Goal: Task Accomplishment & Management: Use online tool/utility

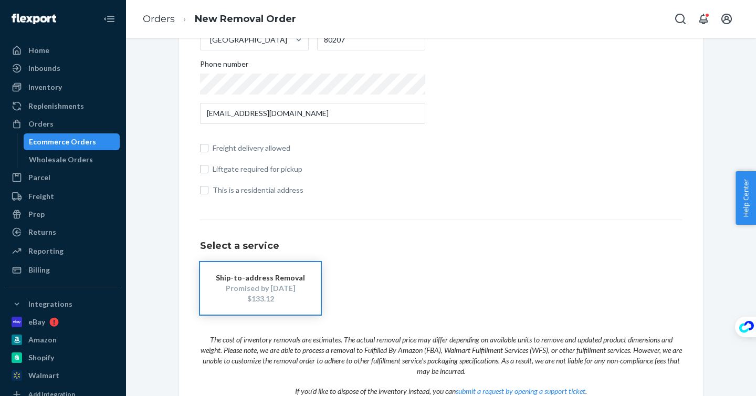
scroll to position [297, 0]
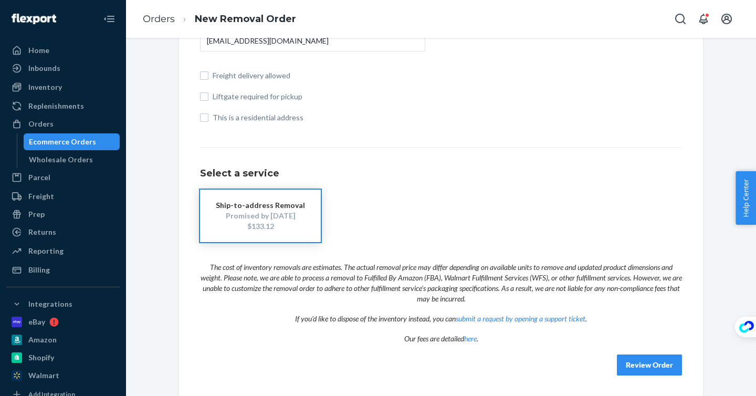
click at [243, 172] on h1 "Select a service" at bounding box center [441, 174] width 482 height 11
click at [249, 173] on h1 "Select a service" at bounding box center [441, 174] width 482 height 11
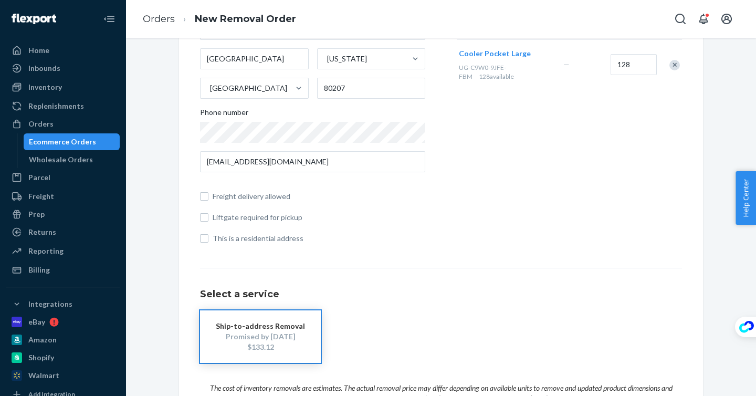
scroll to position [0, 0]
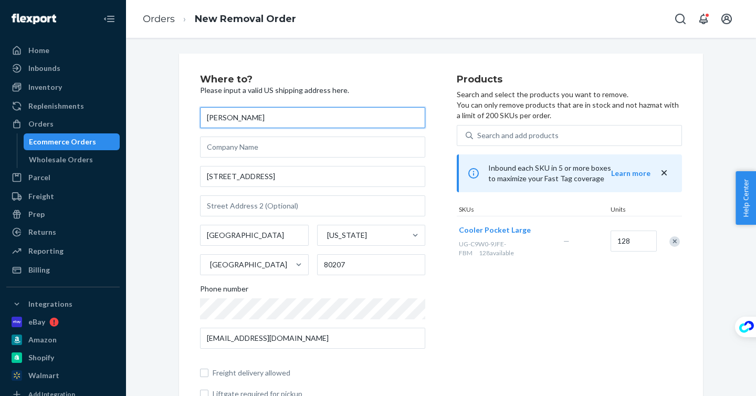
click at [264, 122] on input "tyler" at bounding box center [312, 117] width 225 height 21
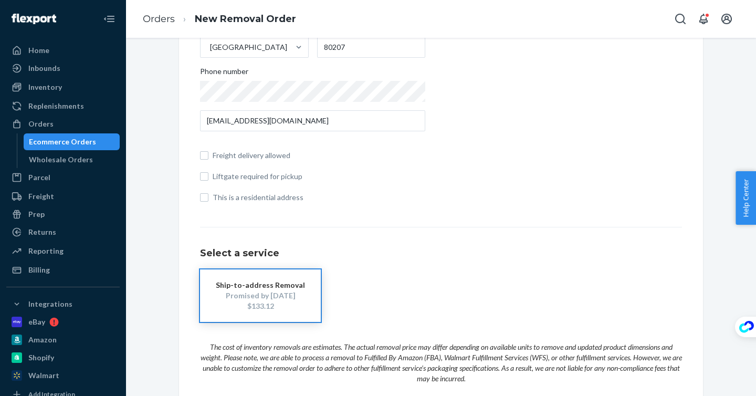
scroll to position [237, 0]
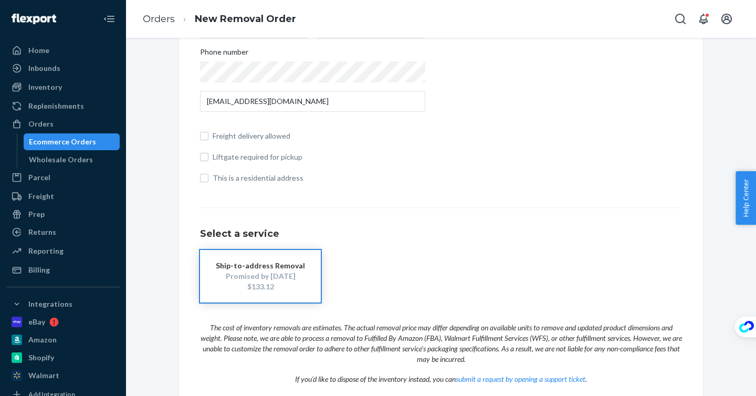
type input "tyler schell"
click at [258, 104] on input "tylerschell31@gmail.com" at bounding box center [312, 101] width 225 height 21
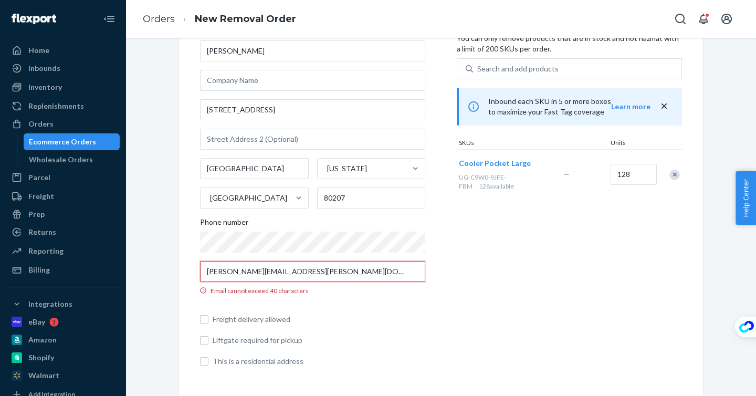
scroll to position [67, 0]
click at [283, 271] on input "tyler.schell@rainforestbrandsolutions.com" at bounding box center [312, 271] width 225 height 21
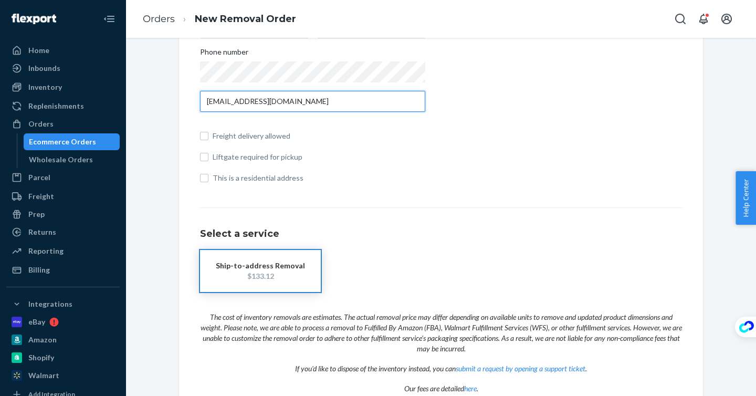
type input "hi@abovesealevelgear.com"
click at [285, 277] on div "$133.12" at bounding box center [260, 276] width 89 height 11
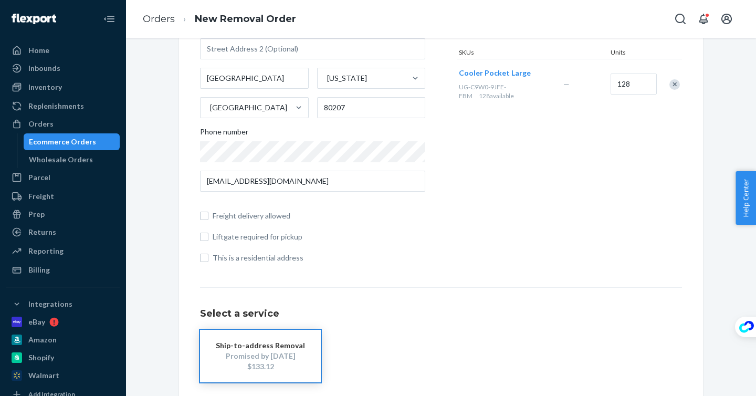
scroll to position [297, 0]
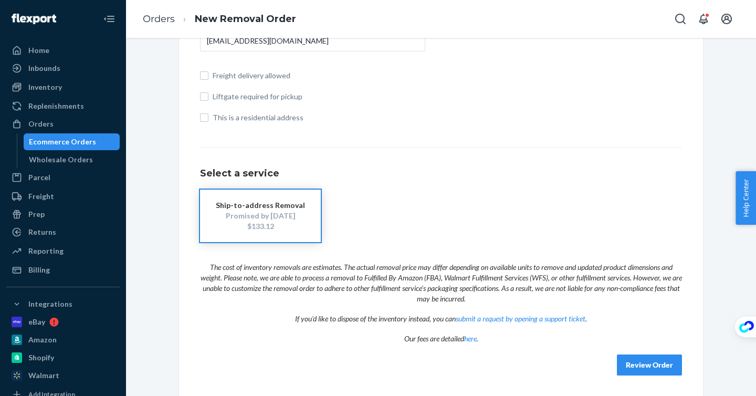
click at [644, 361] on button "Review Order" at bounding box center [649, 364] width 65 height 21
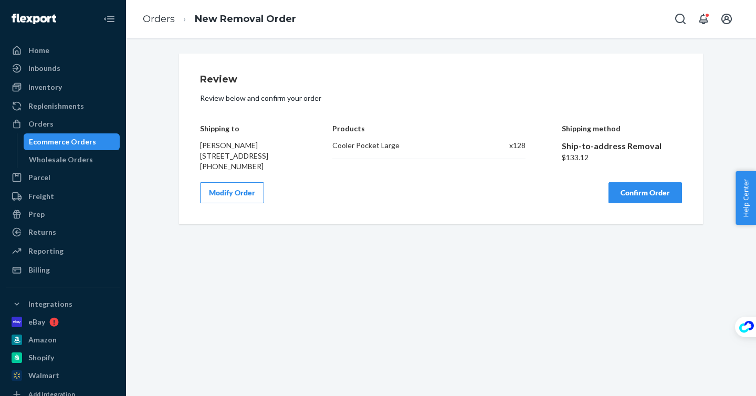
scroll to position [0, 0]
click at [656, 199] on button "Confirm Order" at bounding box center [645, 192] width 74 height 21
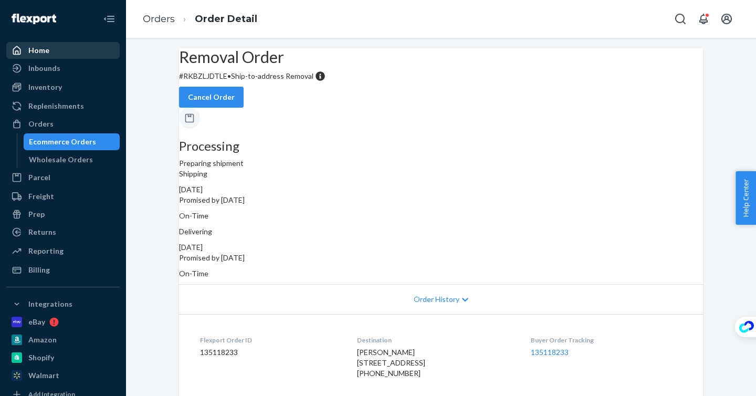
click at [101, 49] on div "Home" at bounding box center [62, 50] width 111 height 15
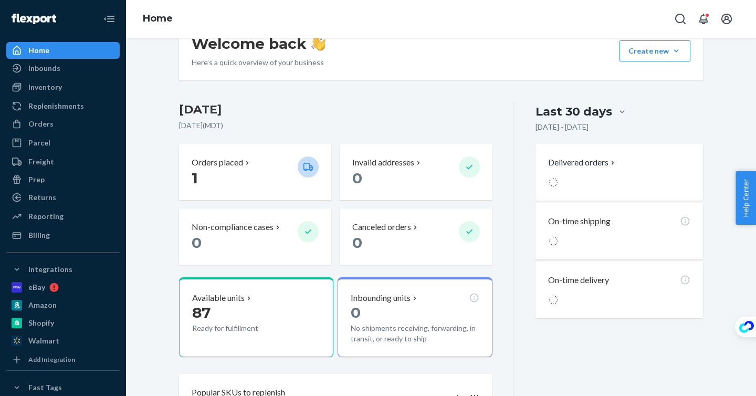
scroll to position [196, 0]
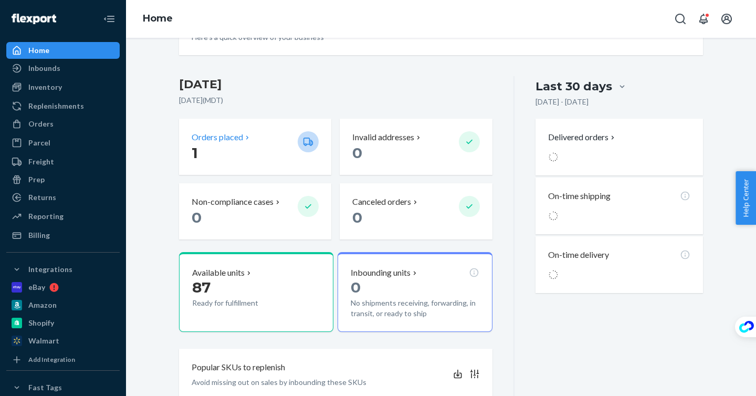
click at [255, 150] on p "1" at bounding box center [241, 152] width 98 height 19
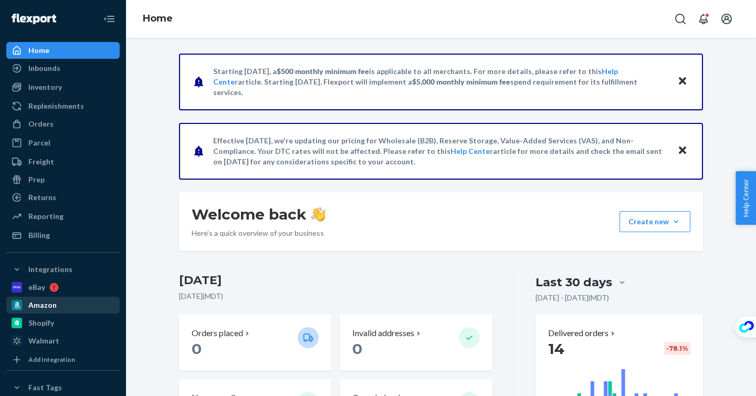
click at [59, 303] on div "Amazon" at bounding box center [62, 305] width 111 height 15
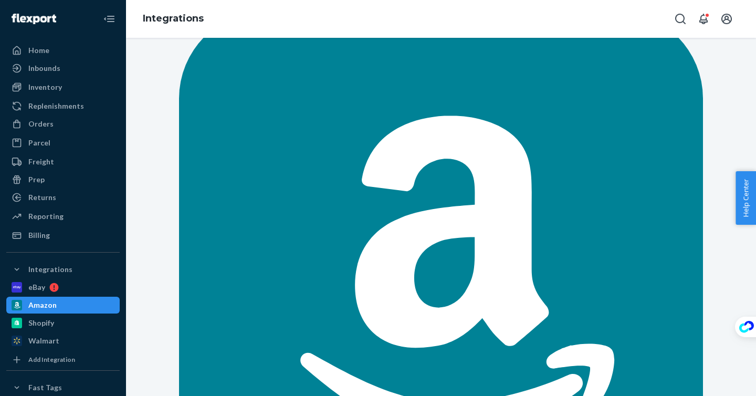
scroll to position [59, 0]
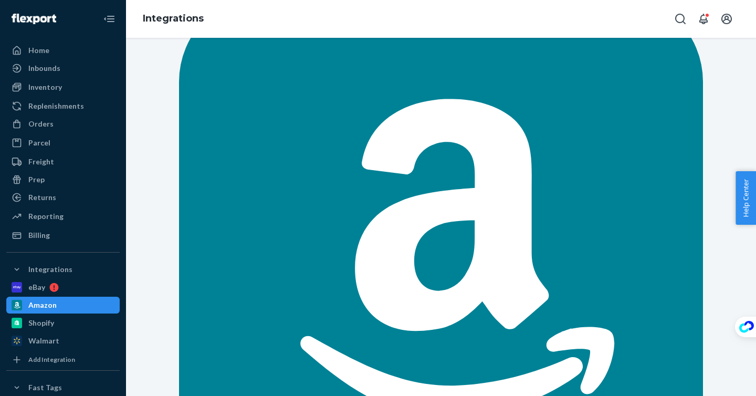
type input "0"
click at [159, 228] on div "Amazon Connected Learn more Disconnect Update Credentials Amazon Merchant Fulfi…" at bounding box center [441, 399] width 614 height 811
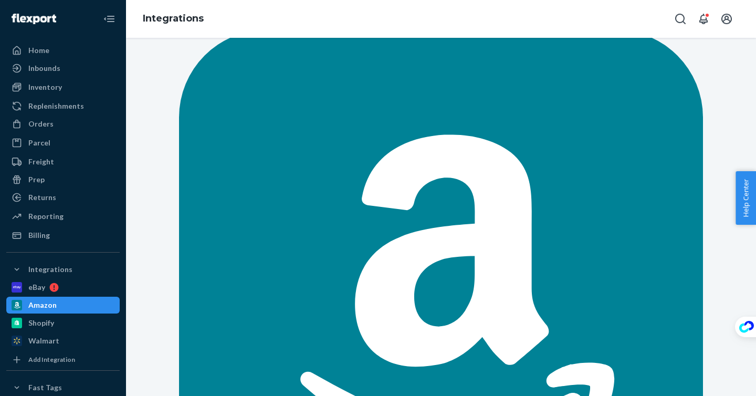
scroll to position [0, 0]
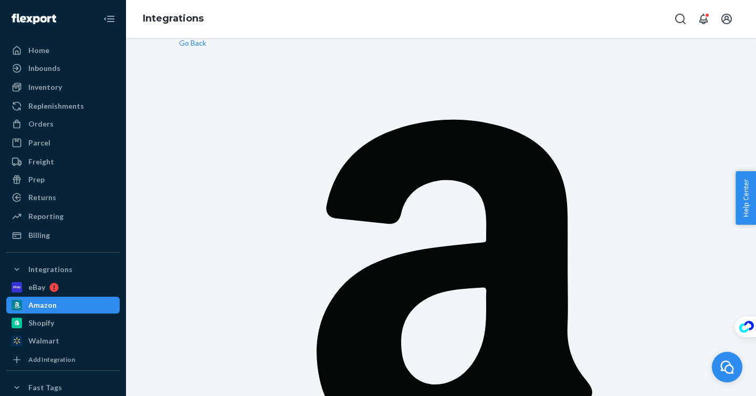
scroll to position [28, 0]
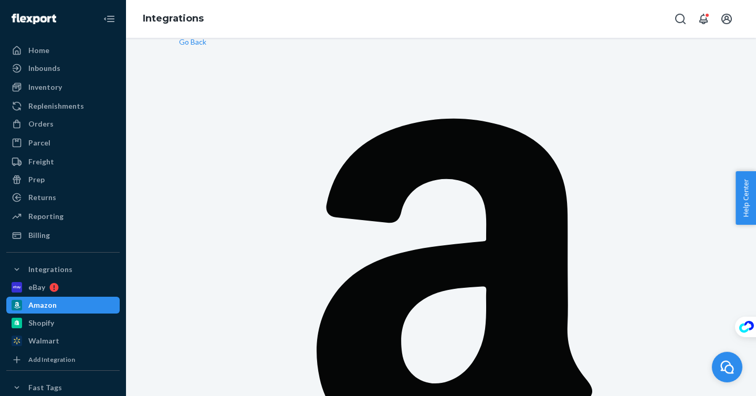
checkbox input "true"
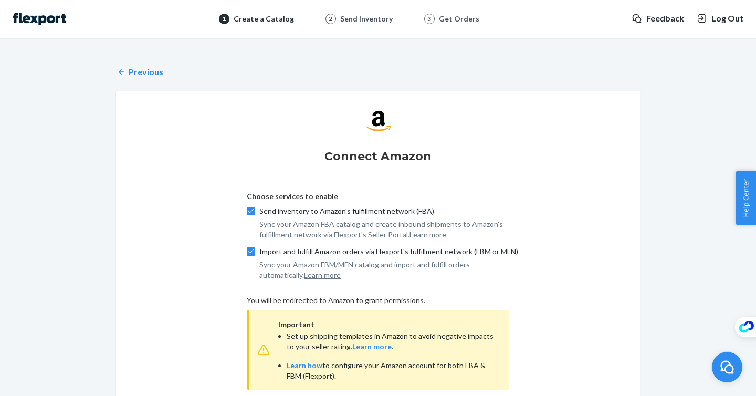
scroll to position [90, 0]
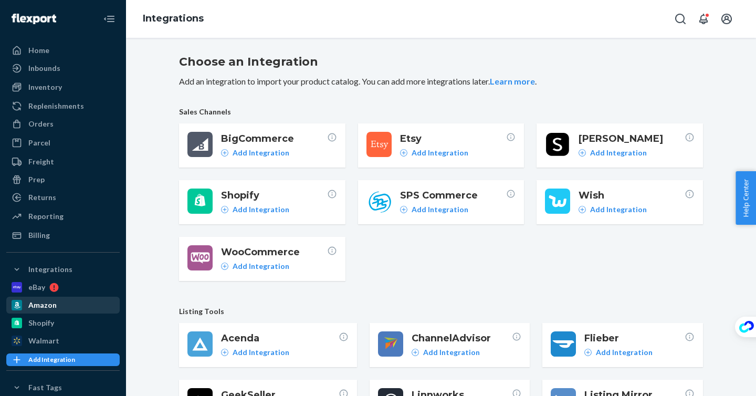
click at [81, 305] on div "Amazon" at bounding box center [62, 305] width 111 height 15
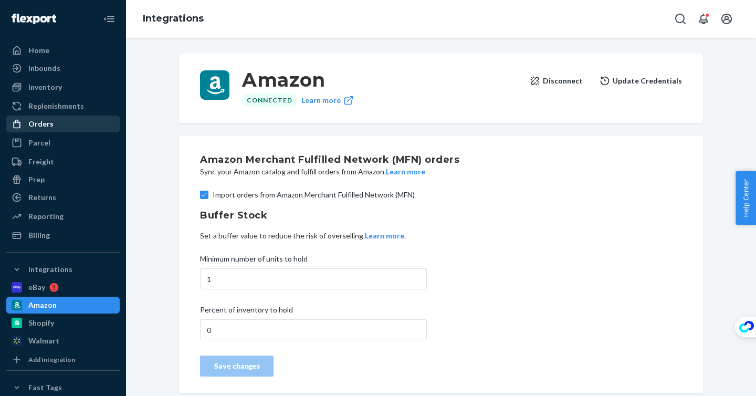
click at [75, 125] on div "Orders" at bounding box center [62, 124] width 111 height 15
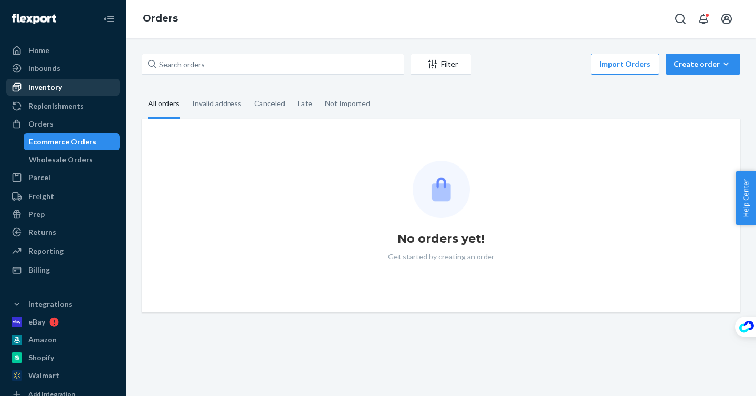
click at [84, 81] on div "Inventory" at bounding box center [62, 87] width 111 height 15
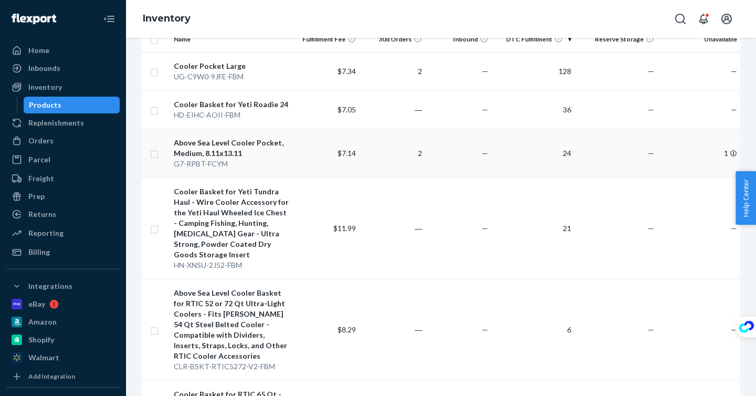
scroll to position [123, 0]
